Goal: Information Seeking & Learning: Learn about a topic

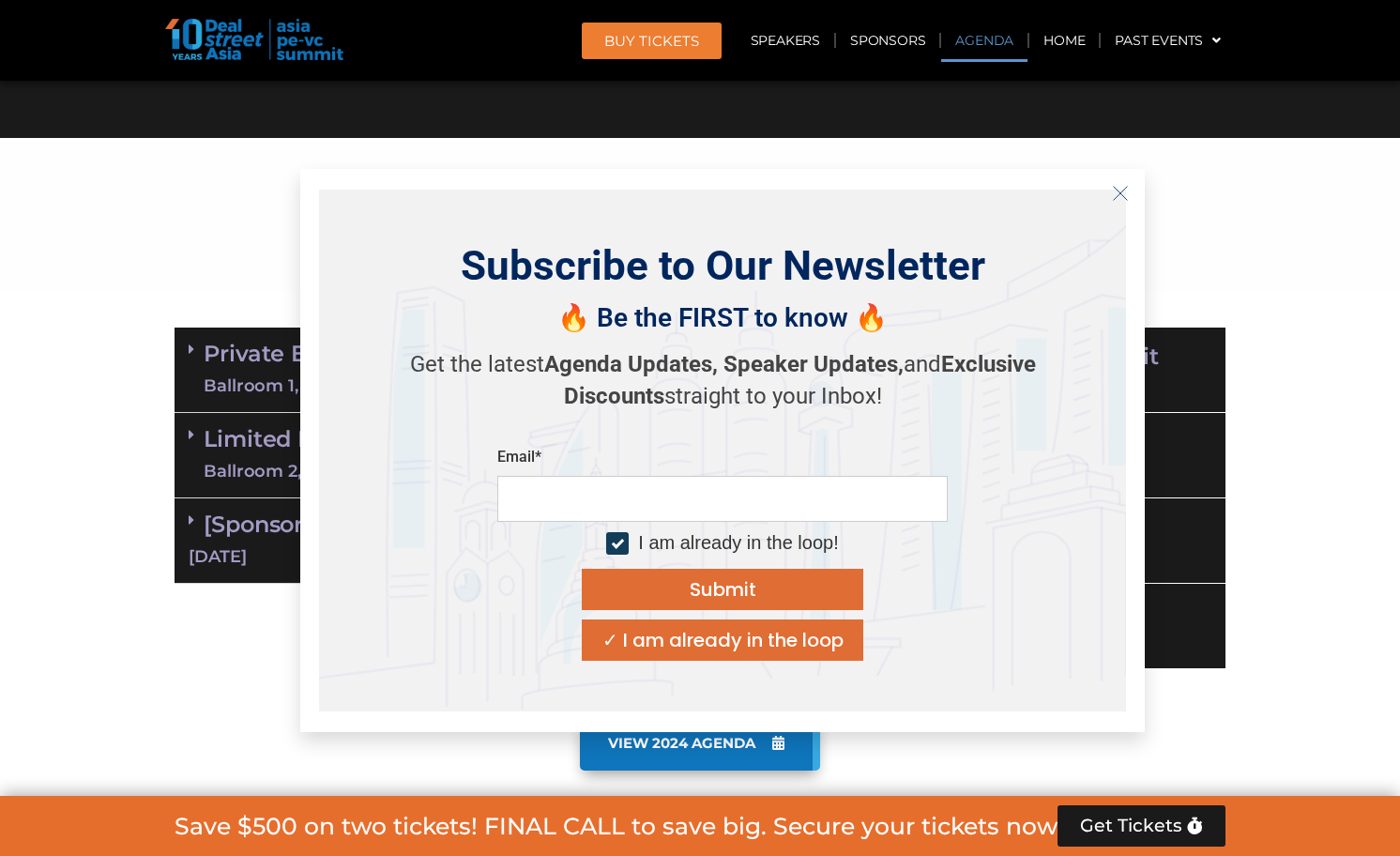
scroll to position [950, 0]
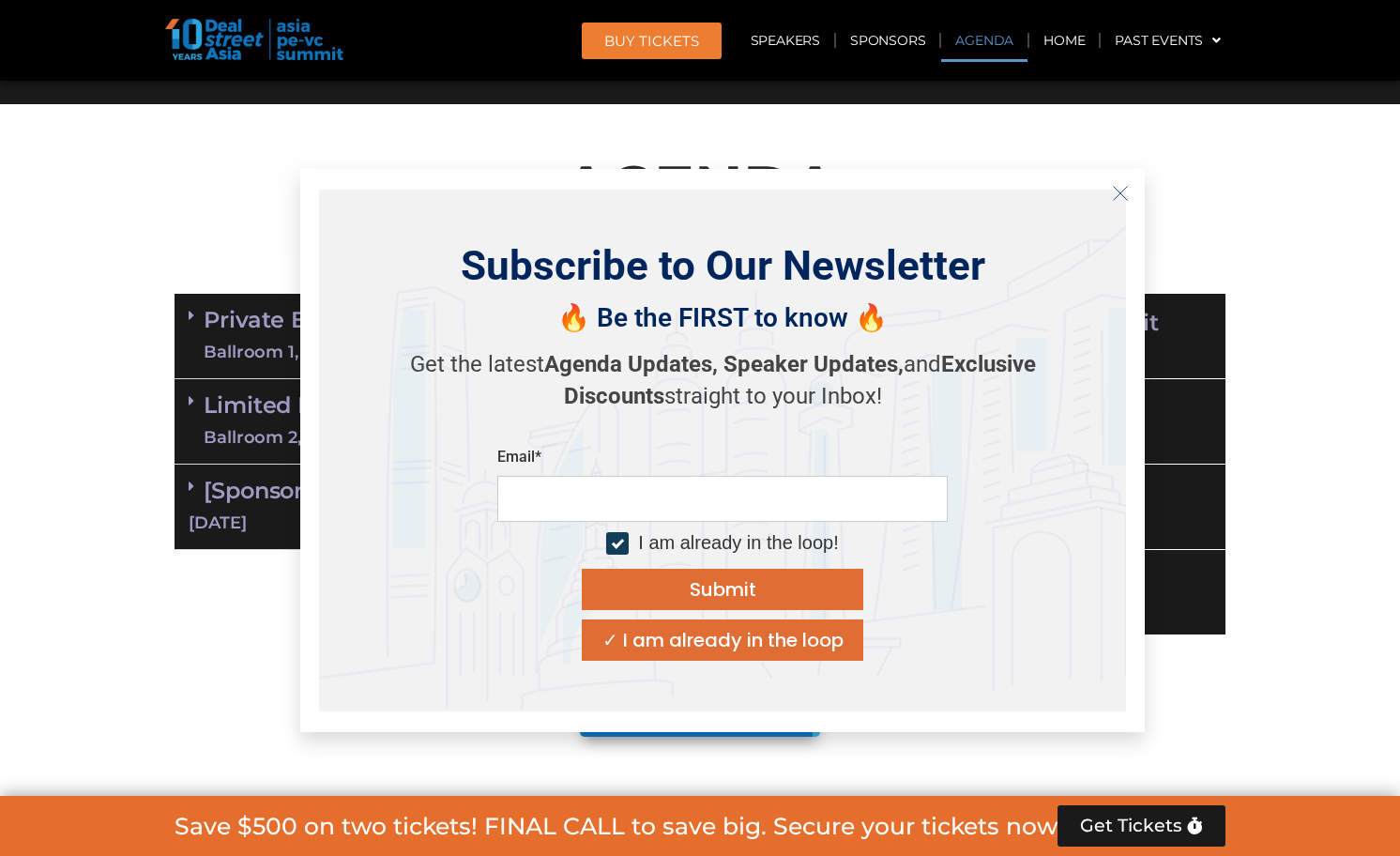
click at [1122, 194] on icon "Close" at bounding box center [1120, 193] width 17 height 17
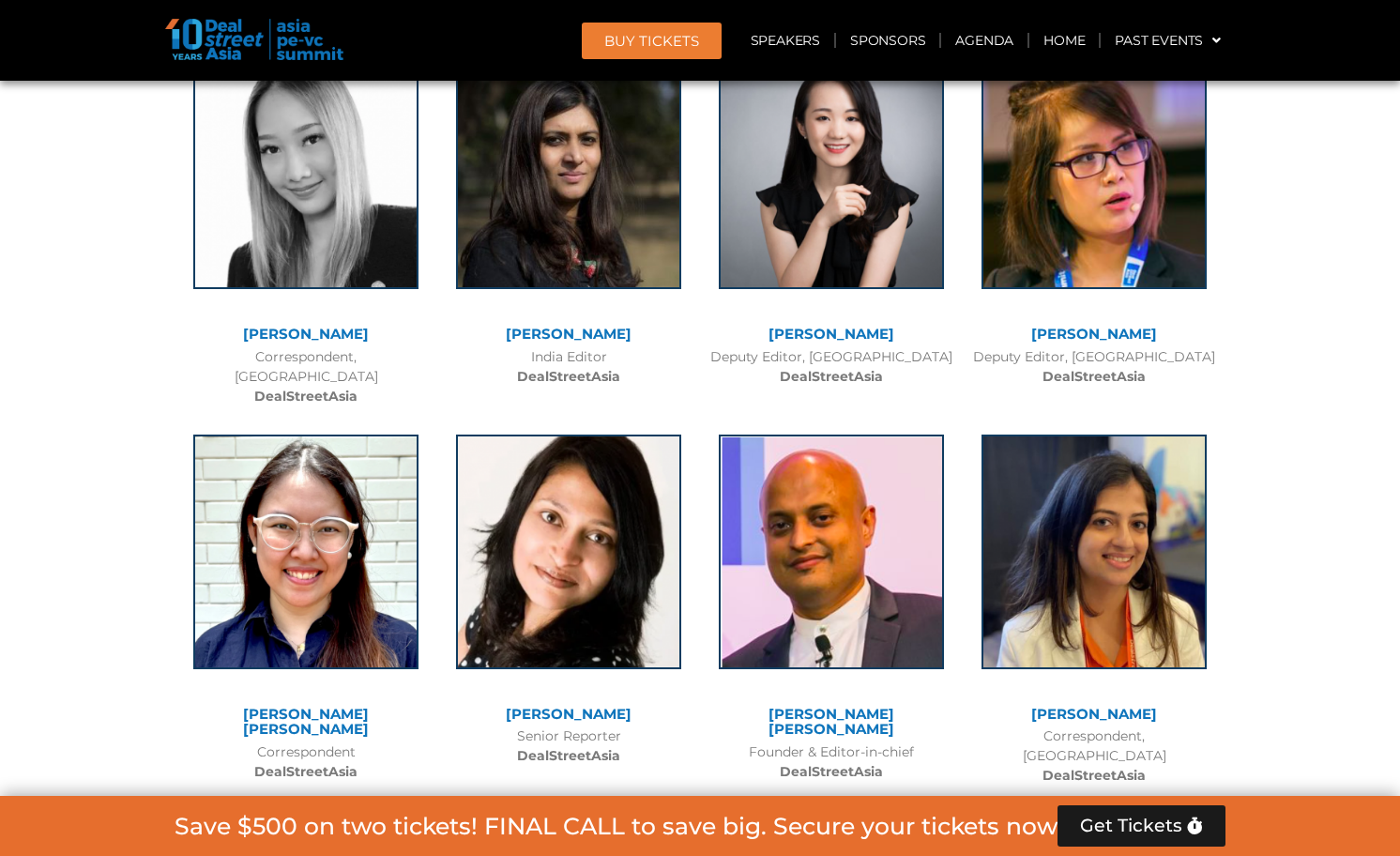
scroll to position [14513, 0]
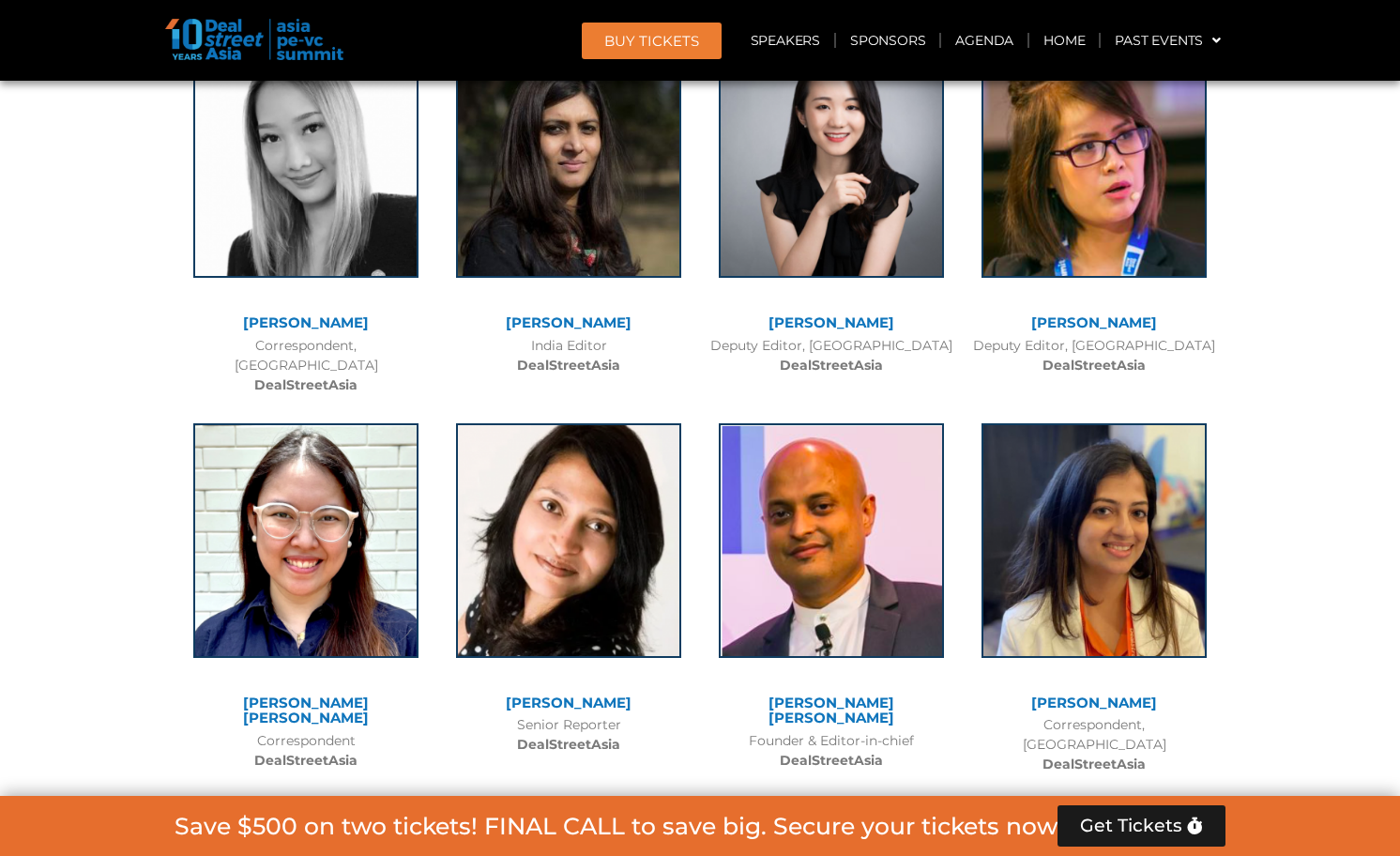
click at [816, 693] on link "[PERSON_NAME] [PERSON_NAME]" at bounding box center [832, 710] width 126 height 34
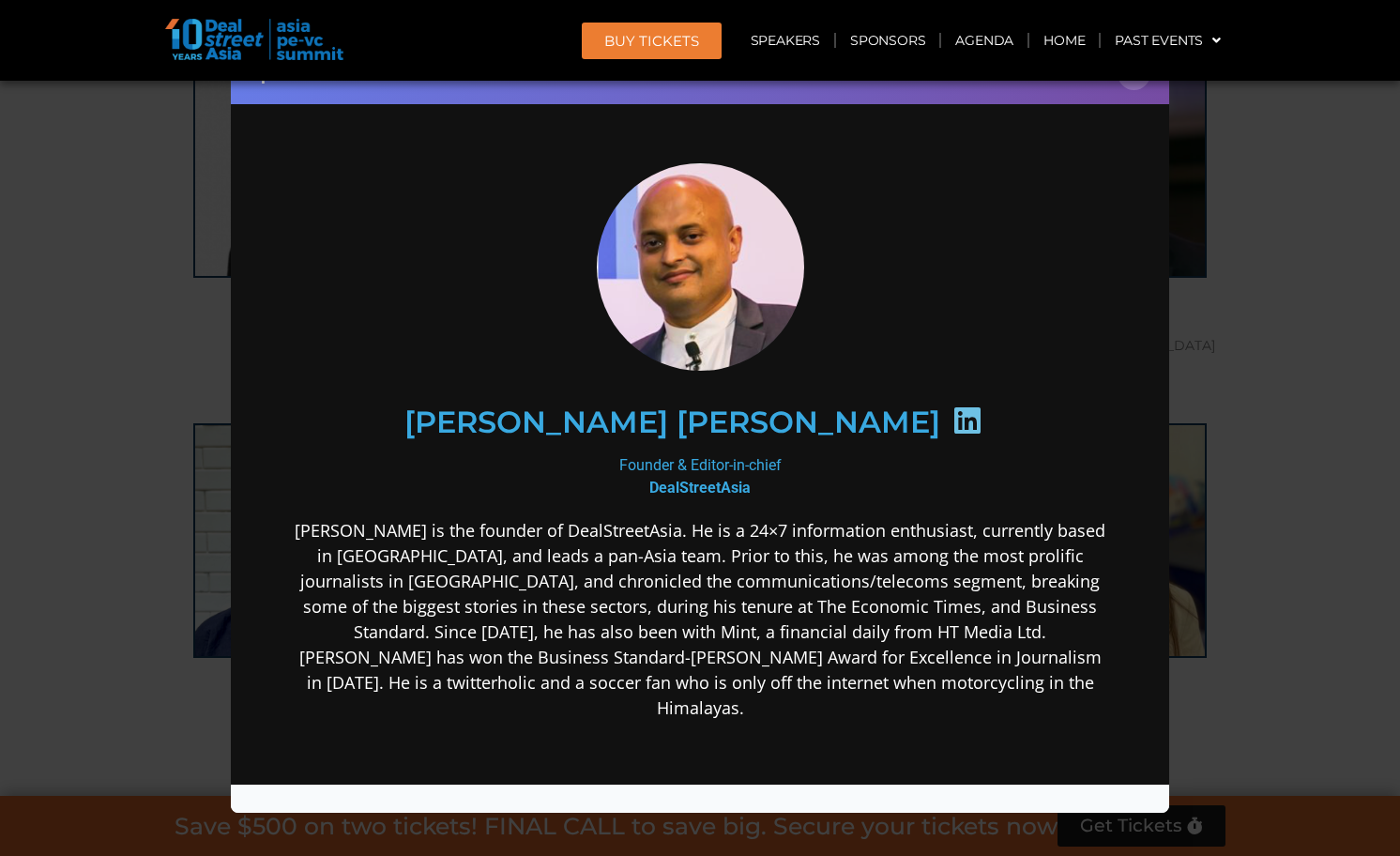
scroll to position [0, 0]
click at [952, 423] on icon at bounding box center [967, 419] width 30 height 30
click at [622, 433] on h2 "[PERSON_NAME] [PERSON_NAME]" at bounding box center [672, 421] width 536 height 30
click at [661, 489] on b "DealStreetAsia" at bounding box center [699, 487] width 101 height 18
click at [661, 462] on div "Founder & Editor-in-chief DealStreetAsia" at bounding box center [700, 475] width 811 height 45
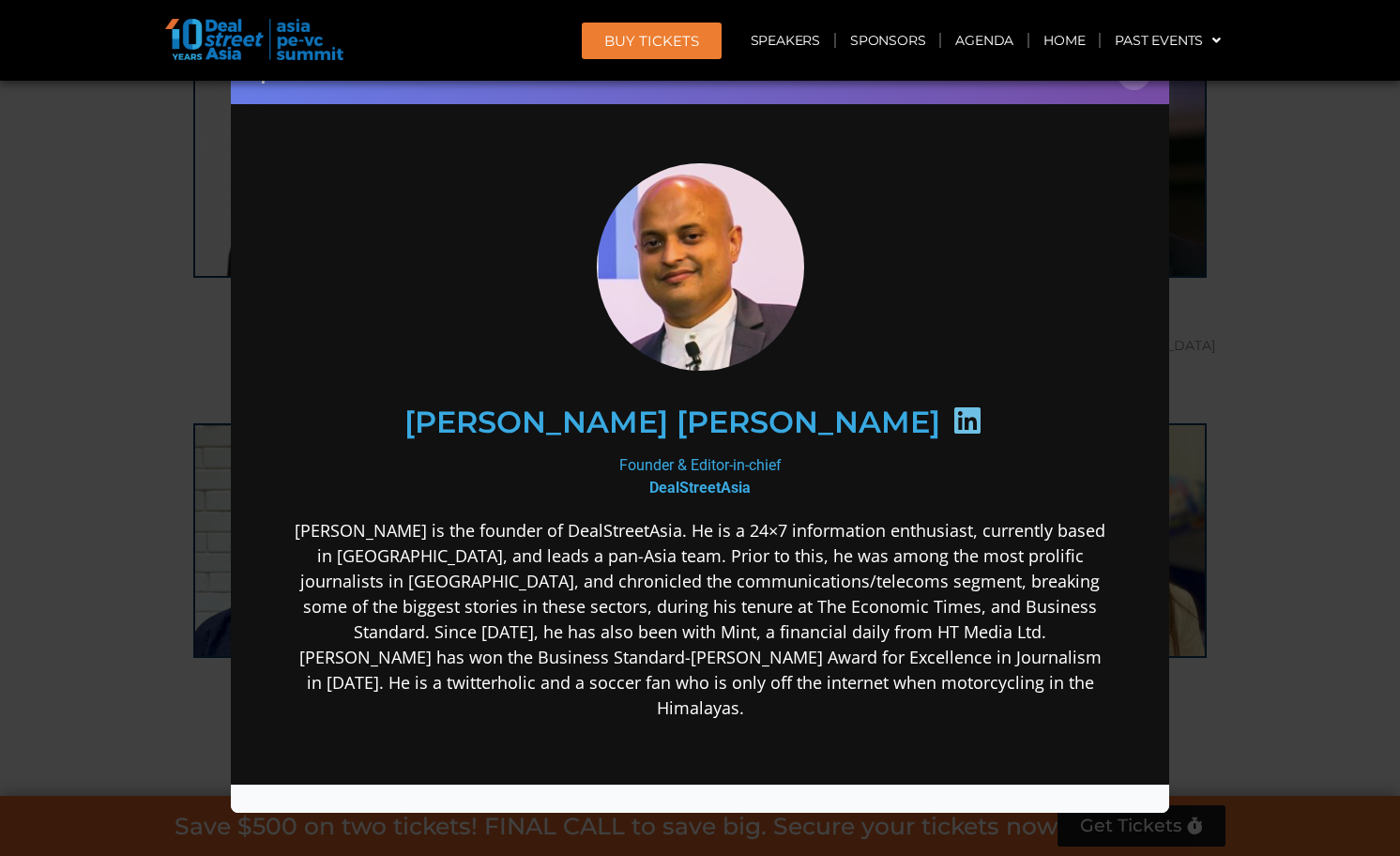
click at [658, 389] on div "[PERSON_NAME] [PERSON_NAME]" at bounding box center [700, 421] width 730 height 97
click at [653, 423] on h2 "[PERSON_NAME] [PERSON_NAME]" at bounding box center [672, 421] width 536 height 30
click at [1269, 602] on div "Speaker Profile ×" at bounding box center [700, 428] width 1400 height 856
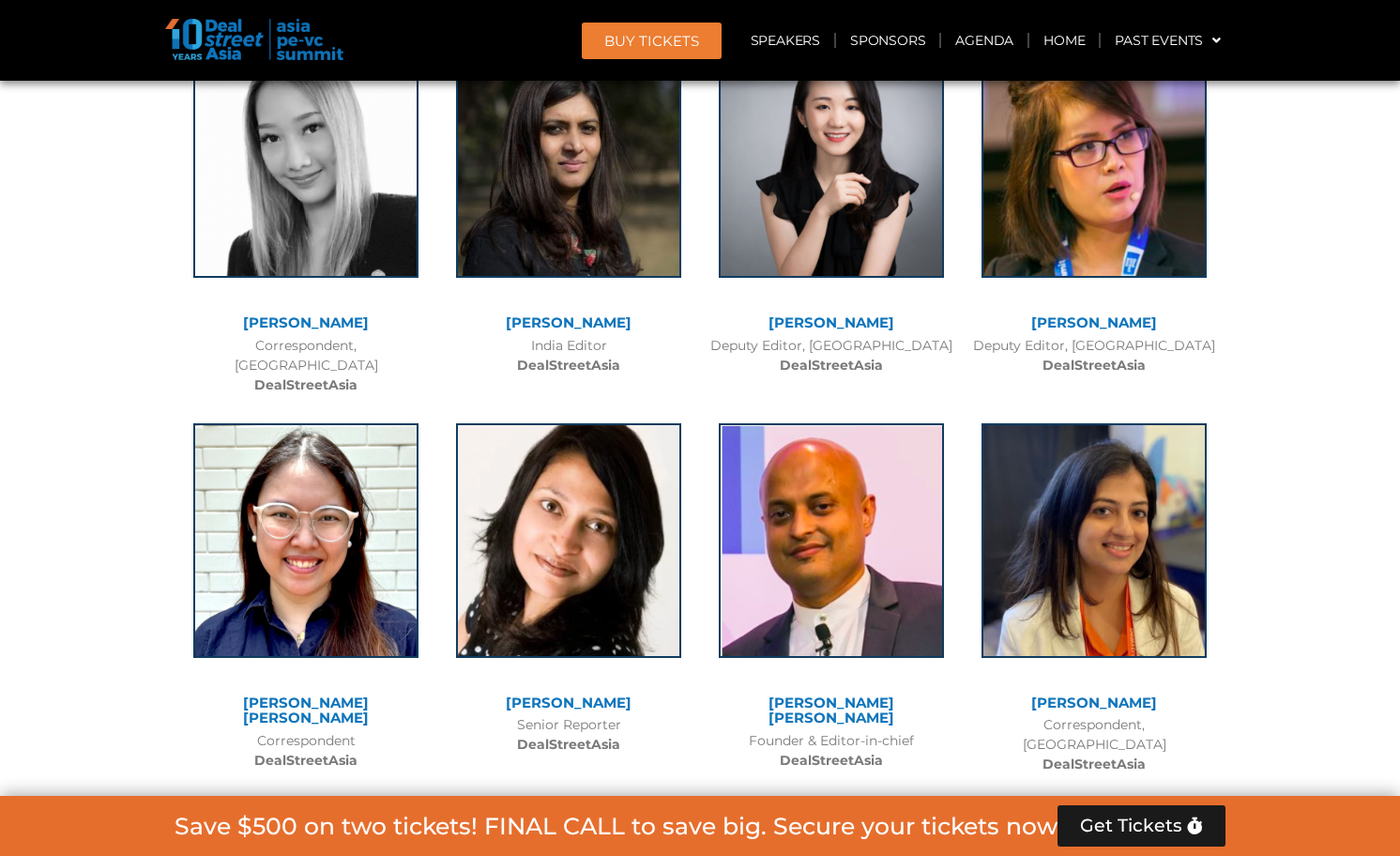
click at [796, 693] on link "[PERSON_NAME] [PERSON_NAME]" at bounding box center [832, 710] width 126 height 34
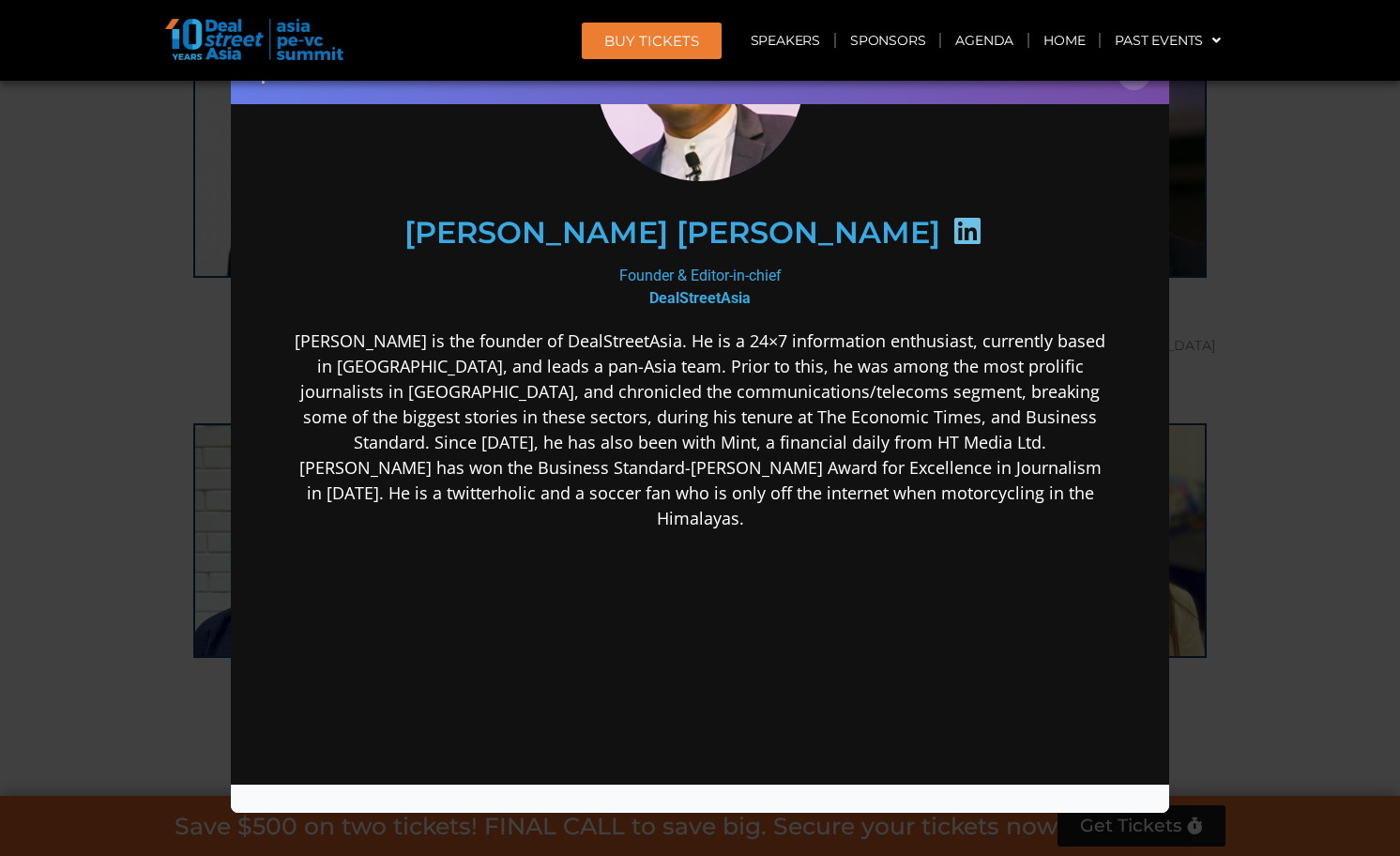
scroll to position [268, 0]
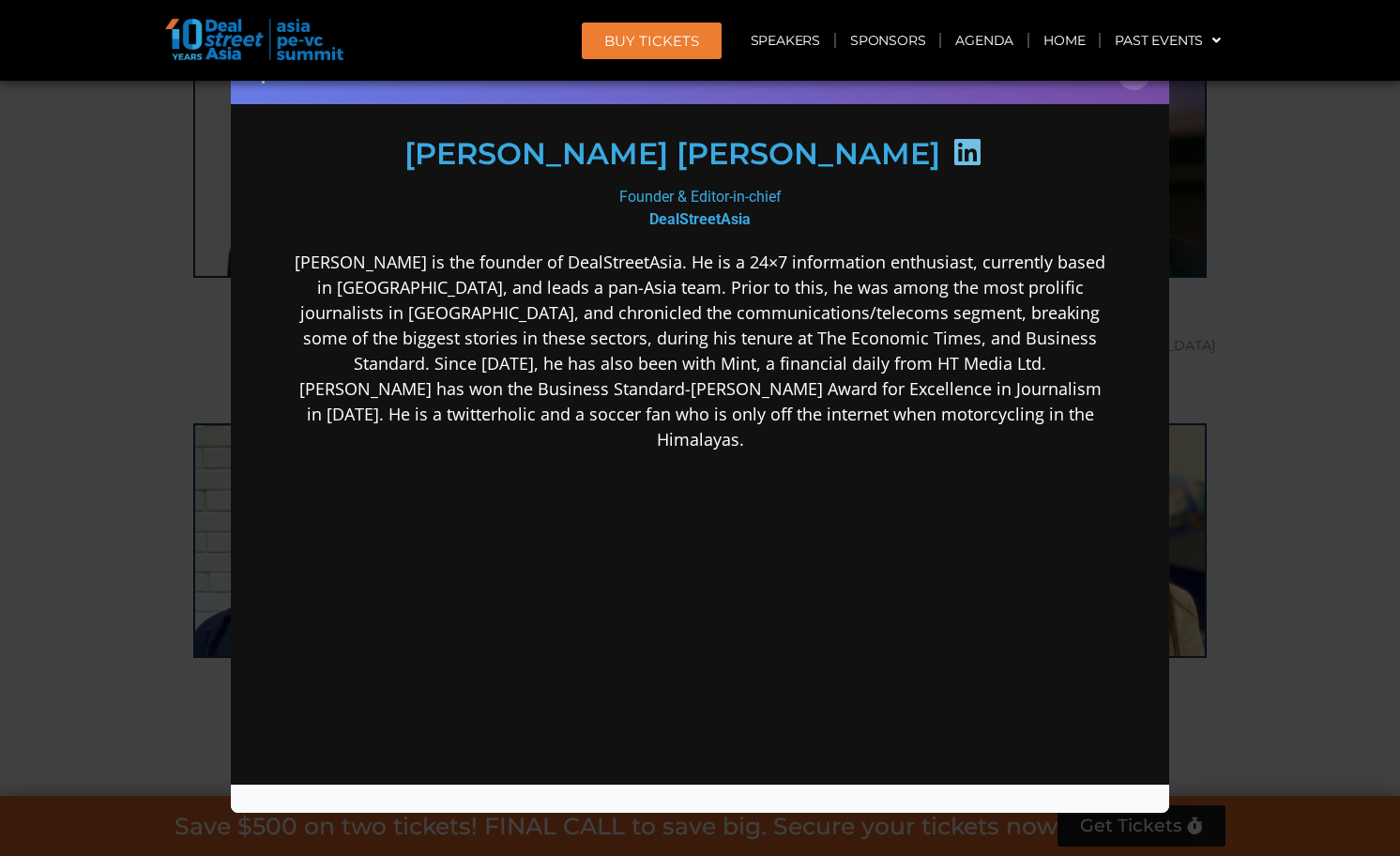
click at [118, 569] on div "Speaker Profile ×" at bounding box center [700, 428] width 1400 height 856
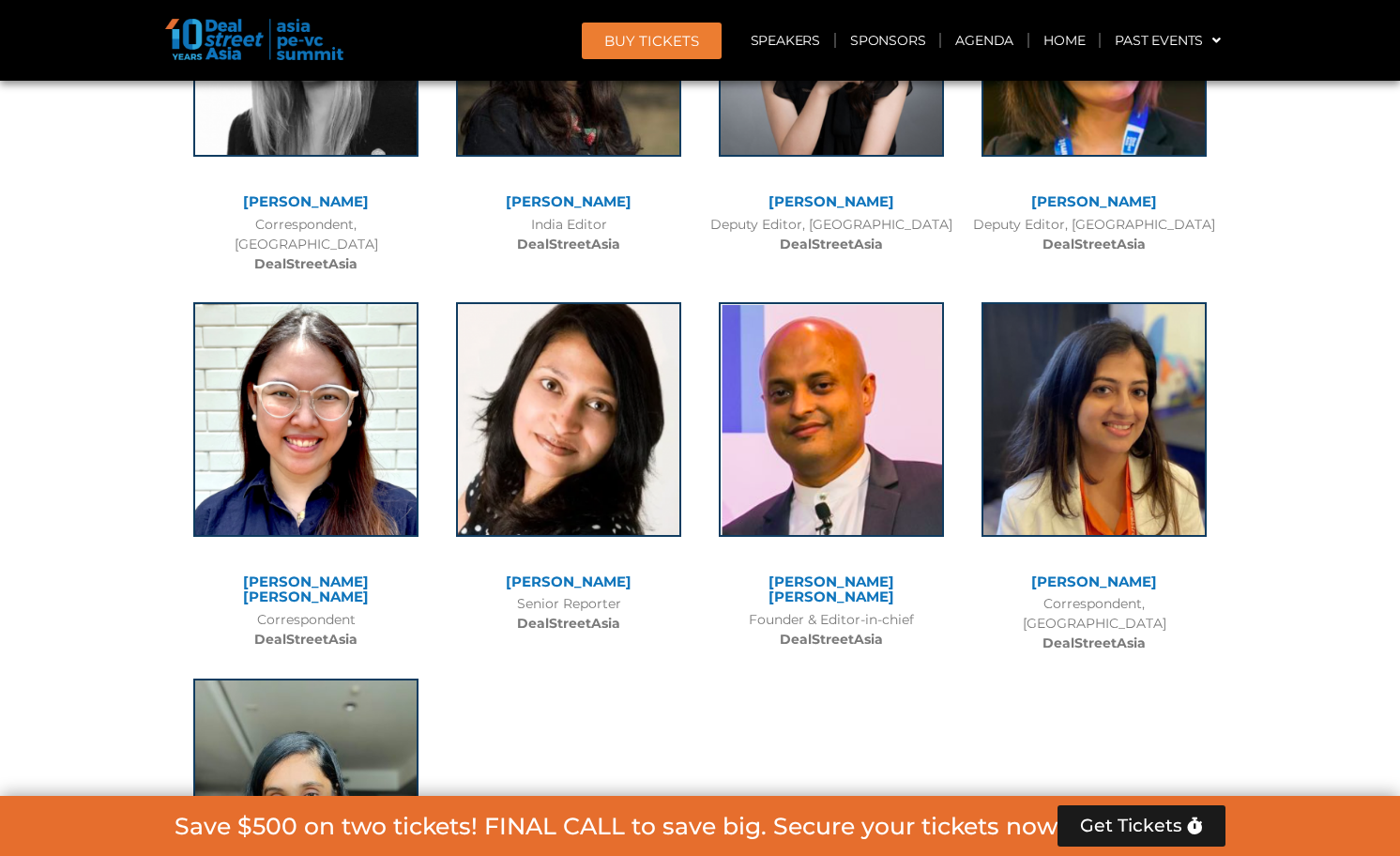
scroll to position [14755, 0]
